Goal: Download file/media

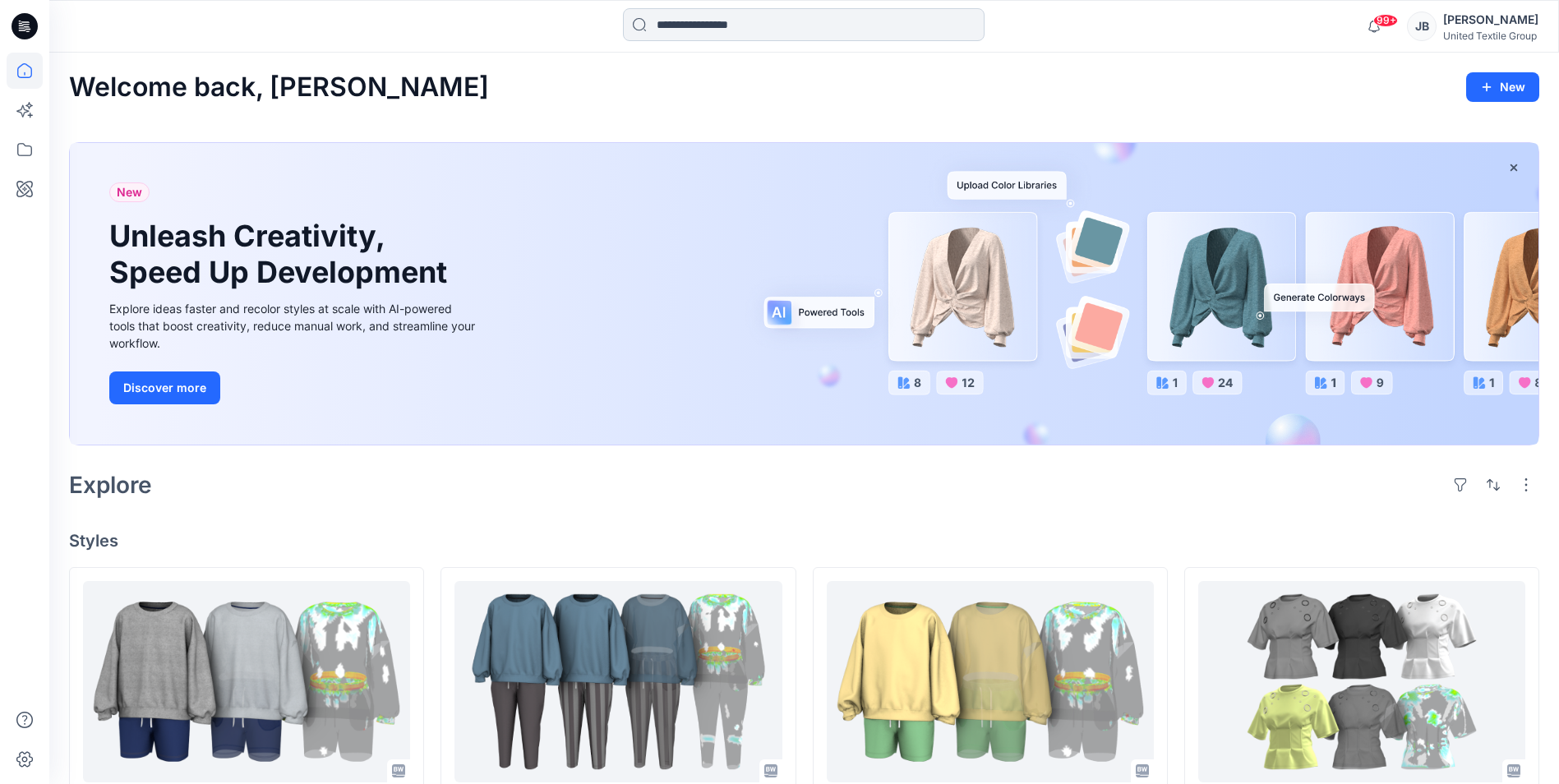
click at [679, 28] on input at bounding box center [804, 24] width 362 height 33
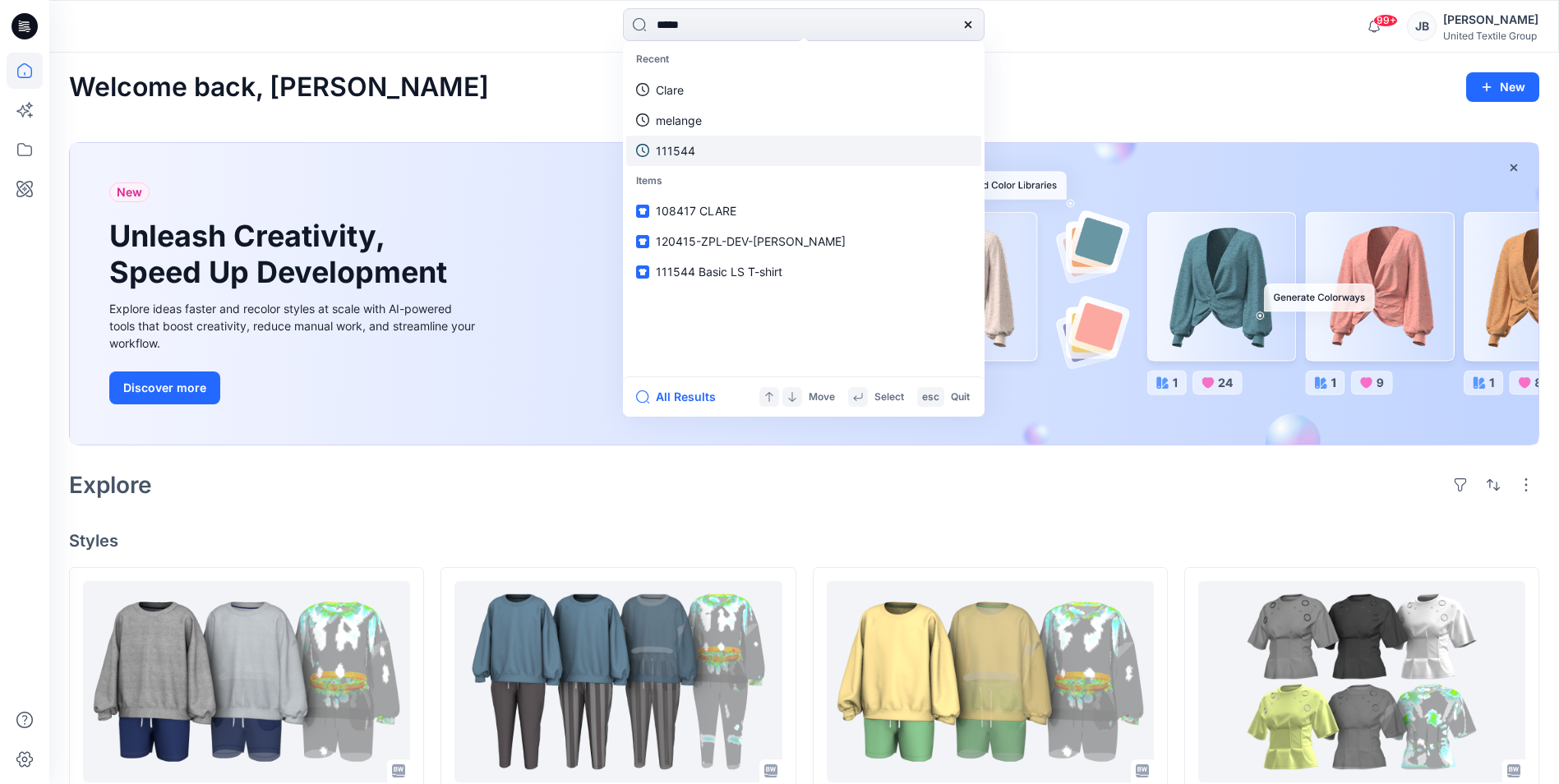
type input "******"
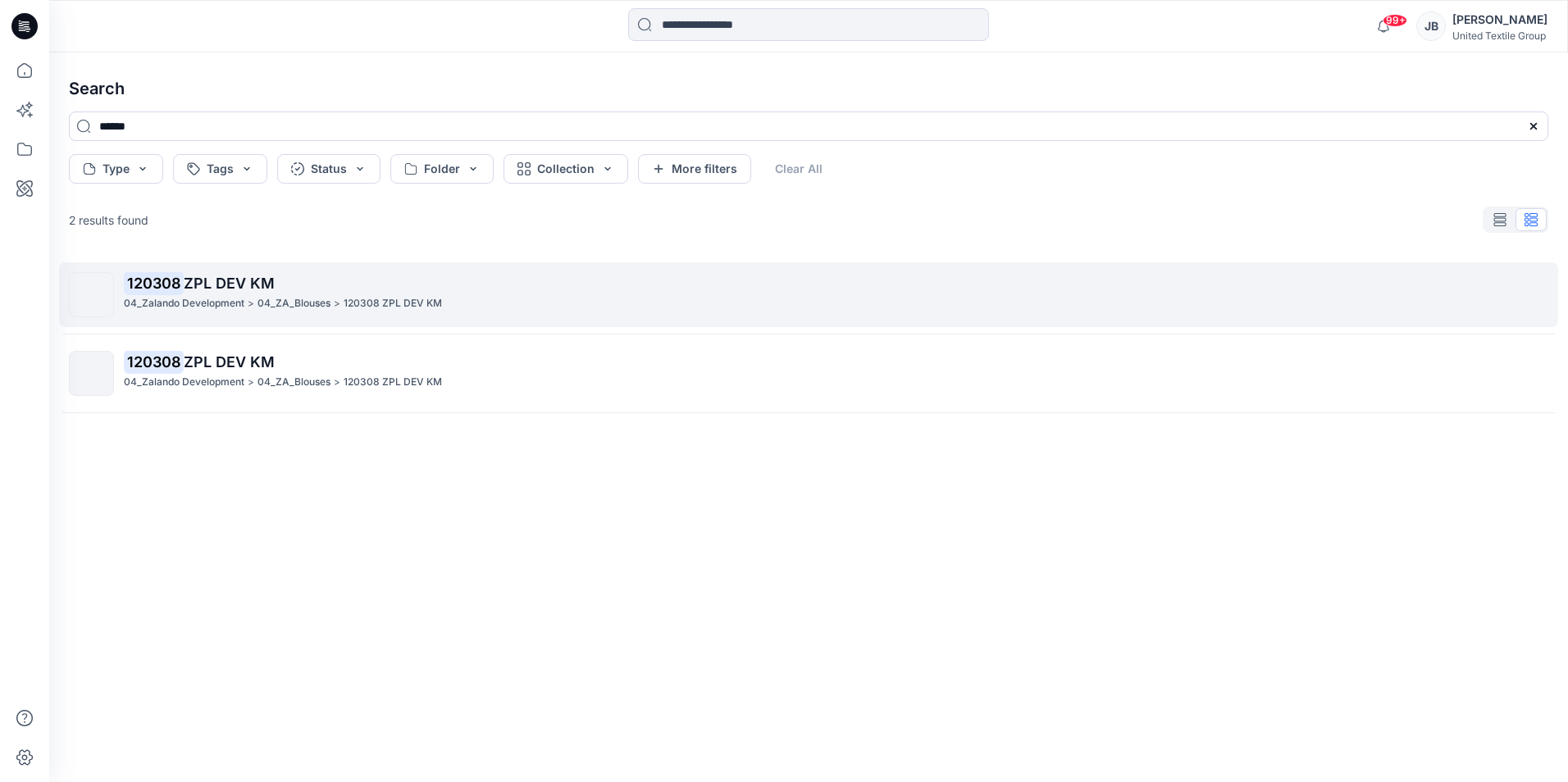
click at [160, 283] on mark "120308" at bounding box center [153, 283] width 60 height 23
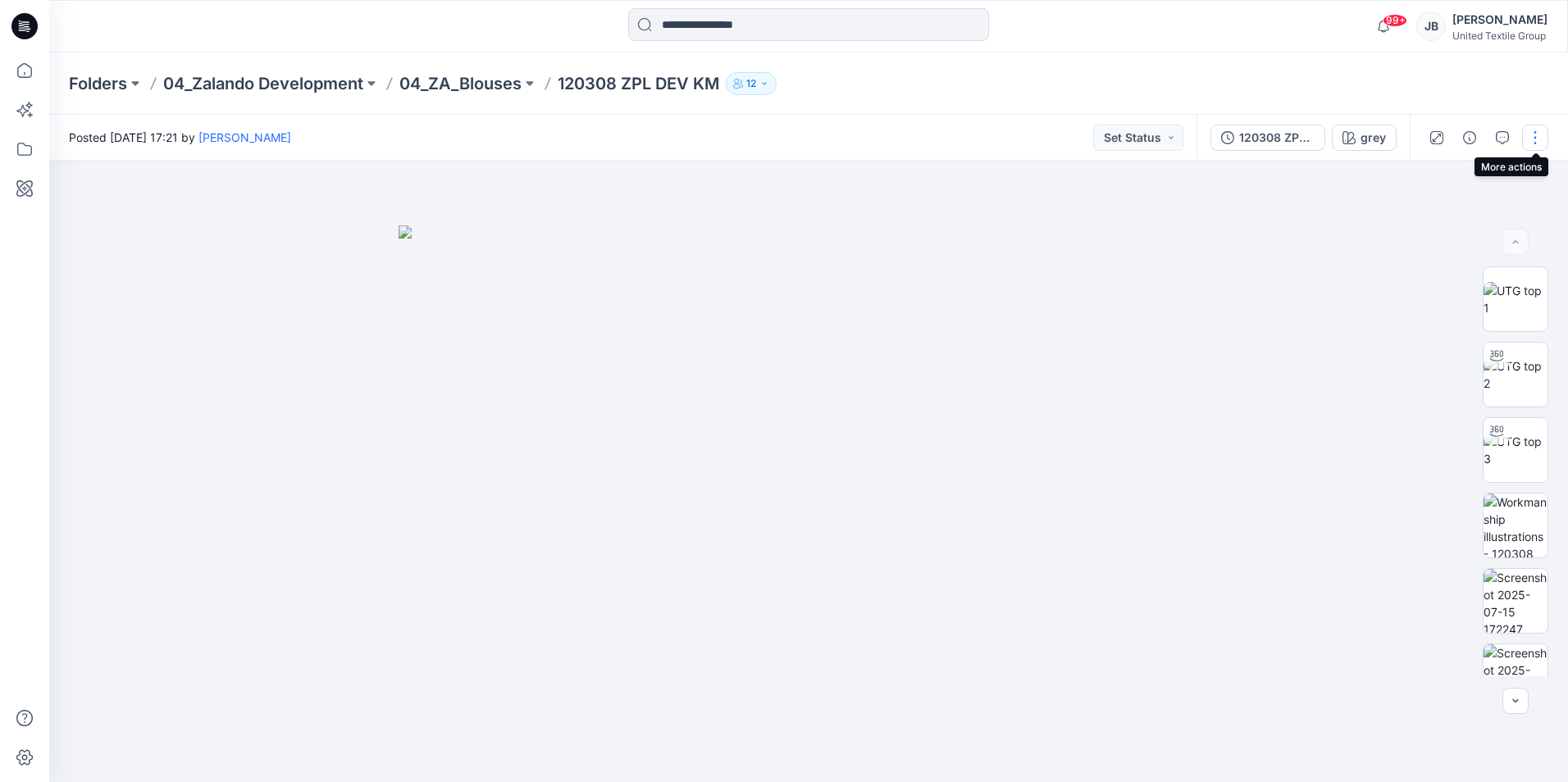
click at [1539, 132] on button "button" at bounding box center [1534, 137] width 26 height 26
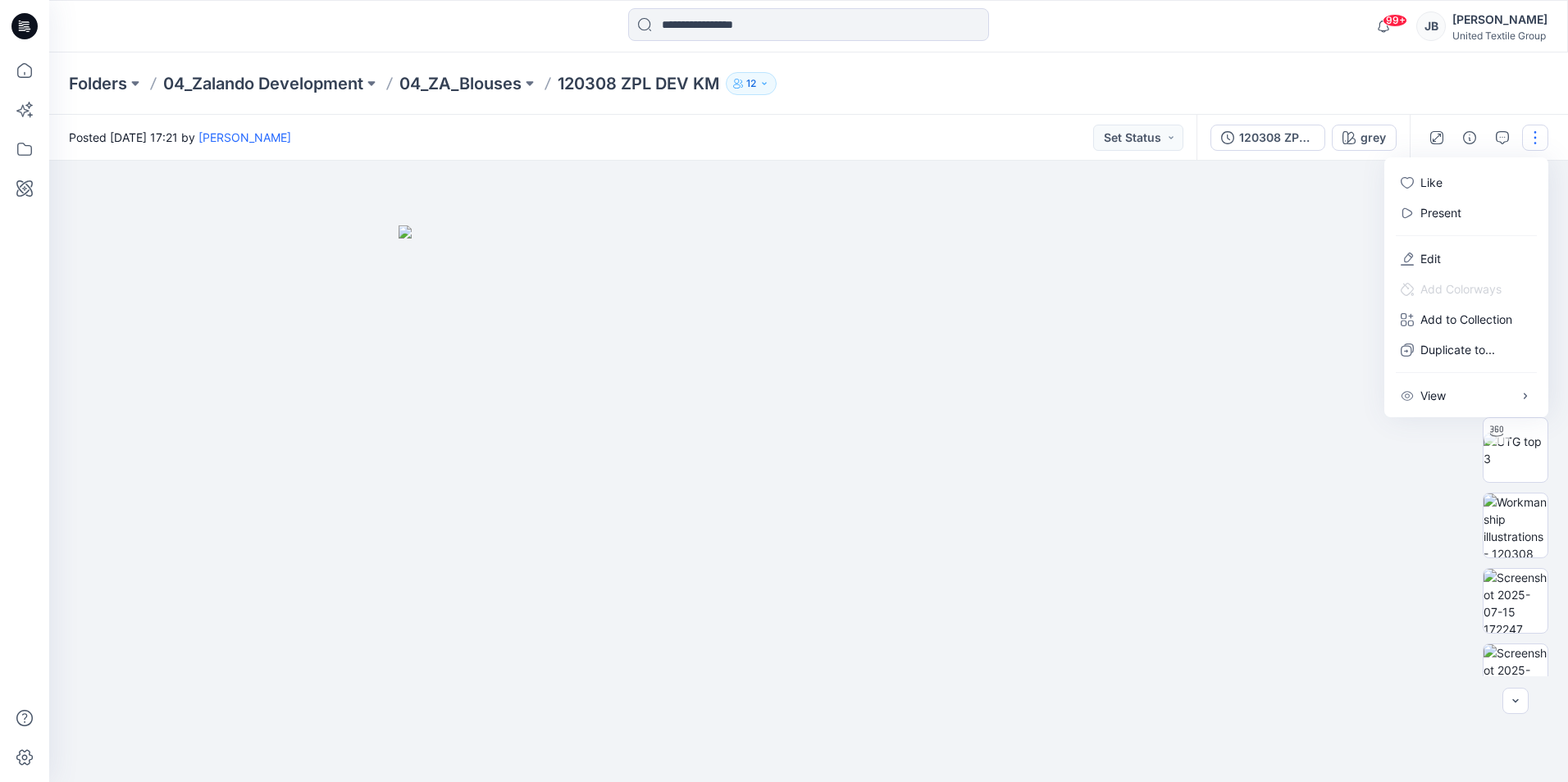
click at [1340, 179] on div at bounding box center [808, 471] width 1518 height 621
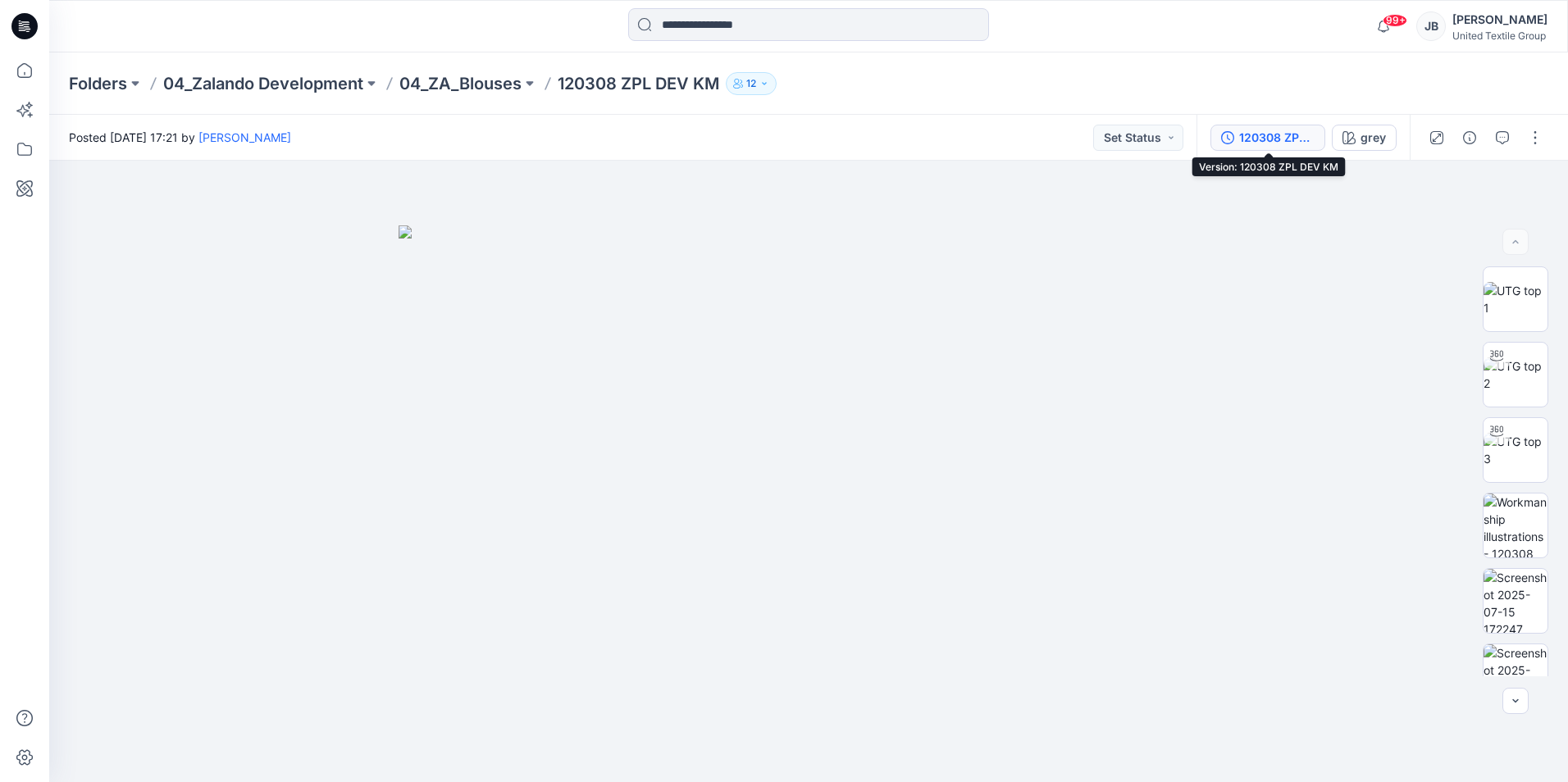
click at [1277, 141] on div "120308 ZPL DEV KM" at bounding box center [1277, 137] width 76 height 18
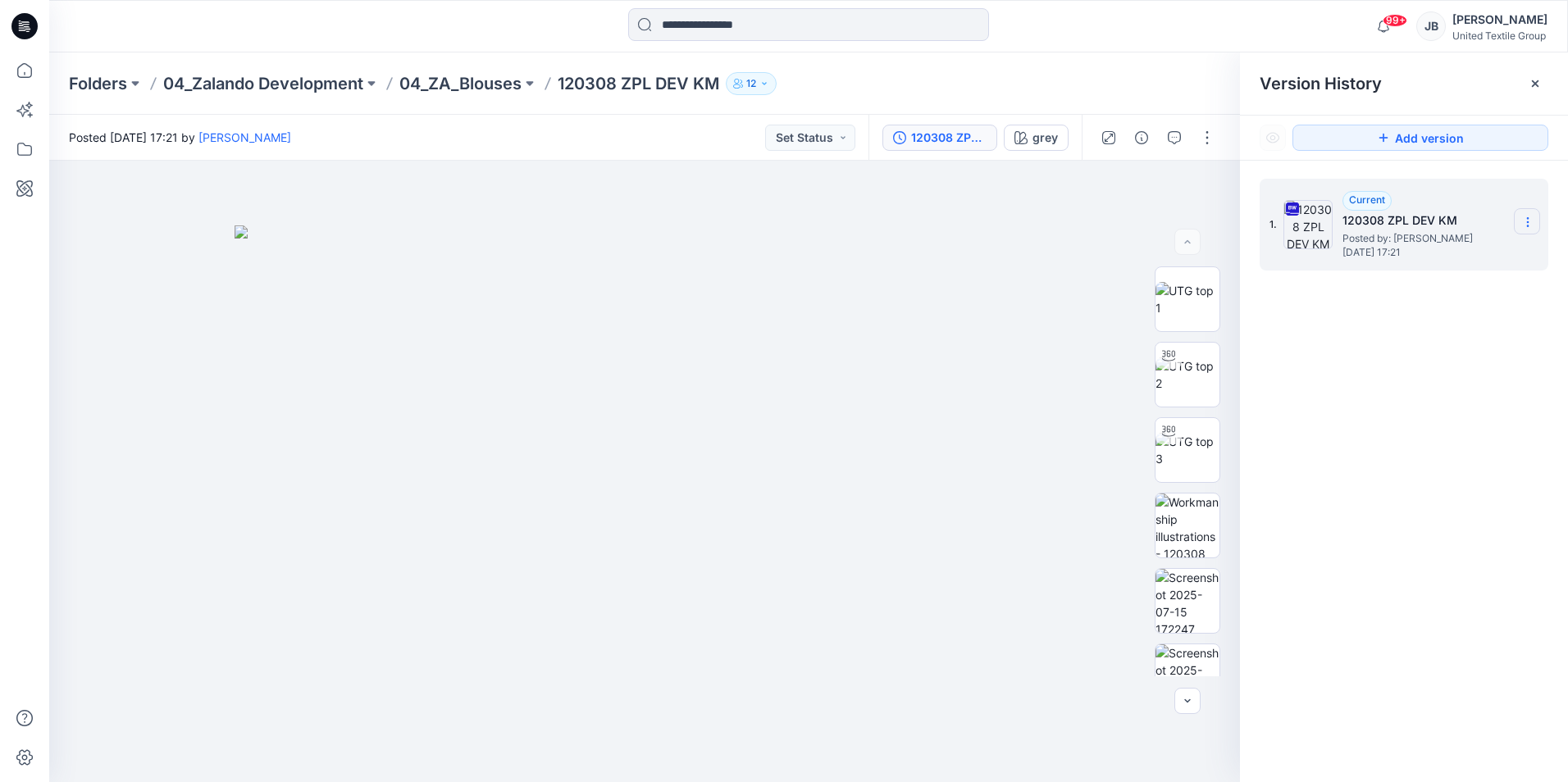
click at [1528, 222] on icon at bounding box center [1527, 222] width 1 height 1
click at [1432, 256] on span "Download Source BW File" at bounding box center [1444, 253] width 137 height 19
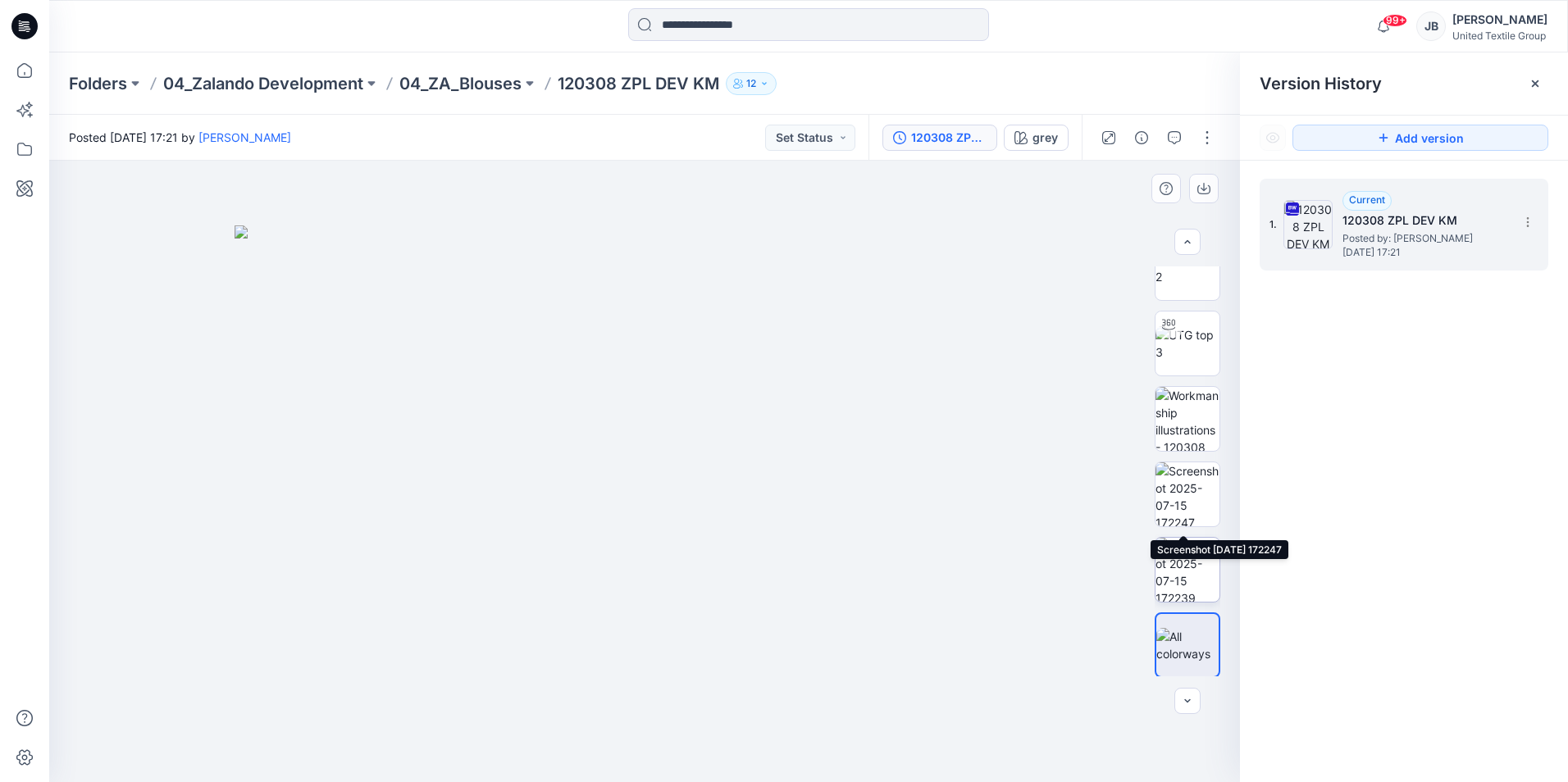
scroll to position [108, 0]
click at [1189, 418] on img at bounding box center [1187, 417] width 64 height 64
